Goal: Task Accomplishment & Management: Use online tool/utility

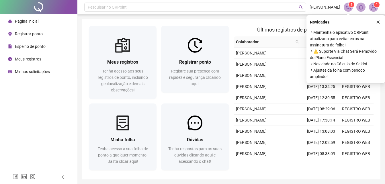
click at [24, 32] on span "Registrar ponto" at bounding box center [29, 34] width 28 height 5
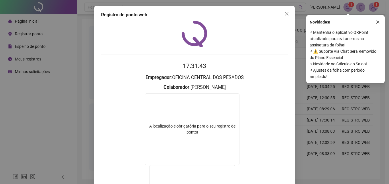
click at [377, 21] on icon "close" at bounding box center [378, 22] width 4 height 4
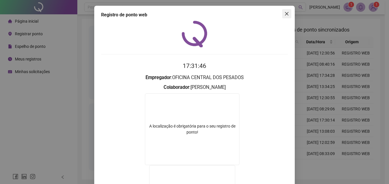
click at [284, 14] on icon "close" at bounding box center [286, 13] width 5 height 5
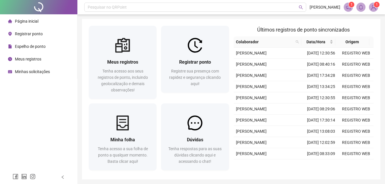
click at [30, 33] on span "Registrar ponto" at bounding box center [29, 34] width 28 height 5
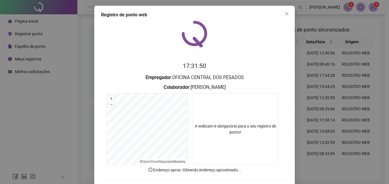
scroll to position [27, 0]
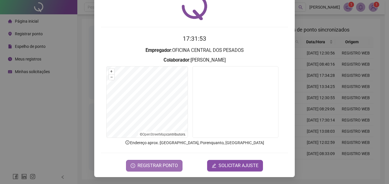
click at [147, 164] on span "REGISTRAR PONTO" at bounding box center [158, 165] width 40 height 7
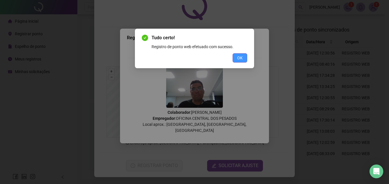
click at [238, 57] on span "OK" at bounding box center [239, 58] width 5 height 6
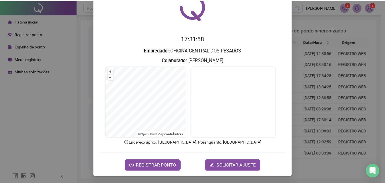
scroll to position [0, 0]
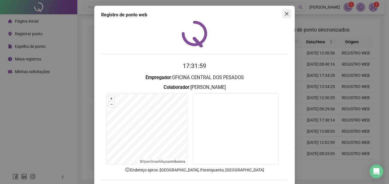
click at [285, 11] on icon "close" at bounding box center [286, 13] width 5 height 5
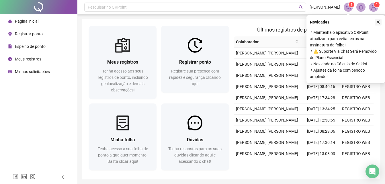
click at [379, 20] on icon "close" at bounding box center [378, 22] width 4 height 4
